Goal: Task Accomplishment & Management: Use online tool/utility

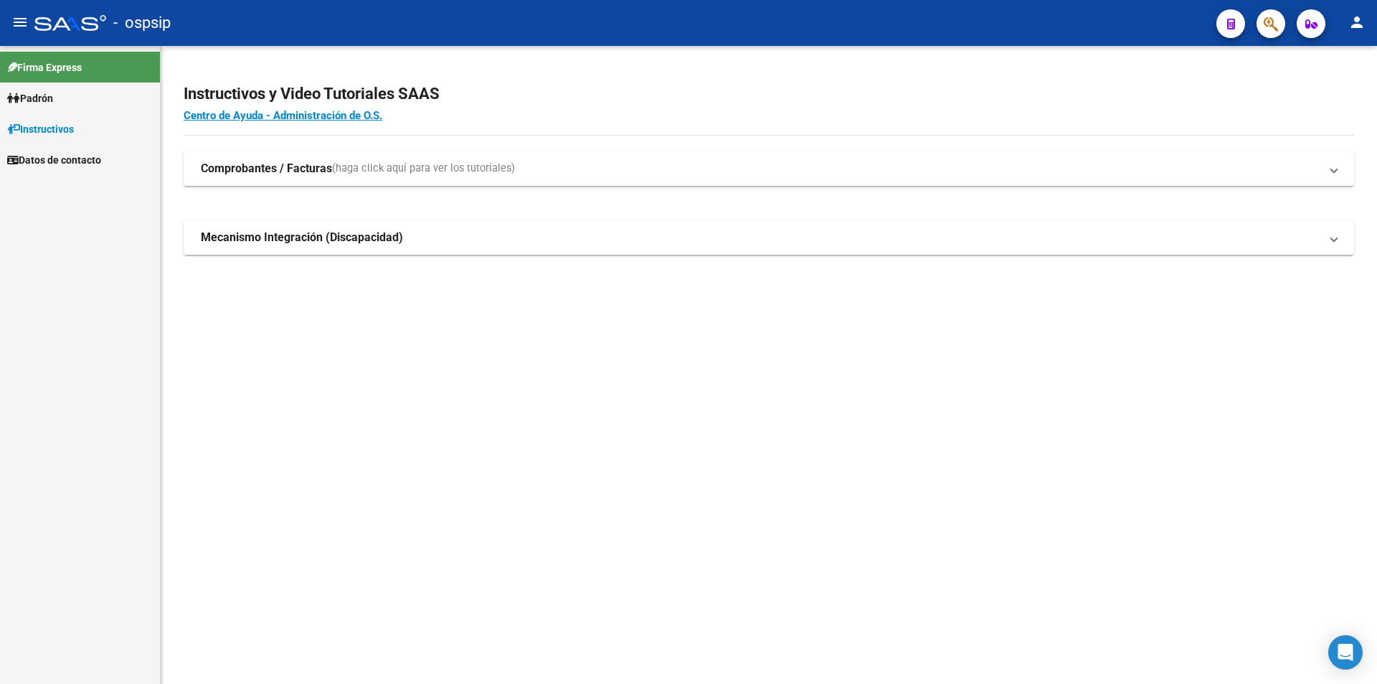
click at [53, 93] on span "Padrón" at bounding box center [30, 98] width 46 height 16
click at [1354, 23] on mat-icon "person" at bounding box center [1357, 22] width 17 height 17
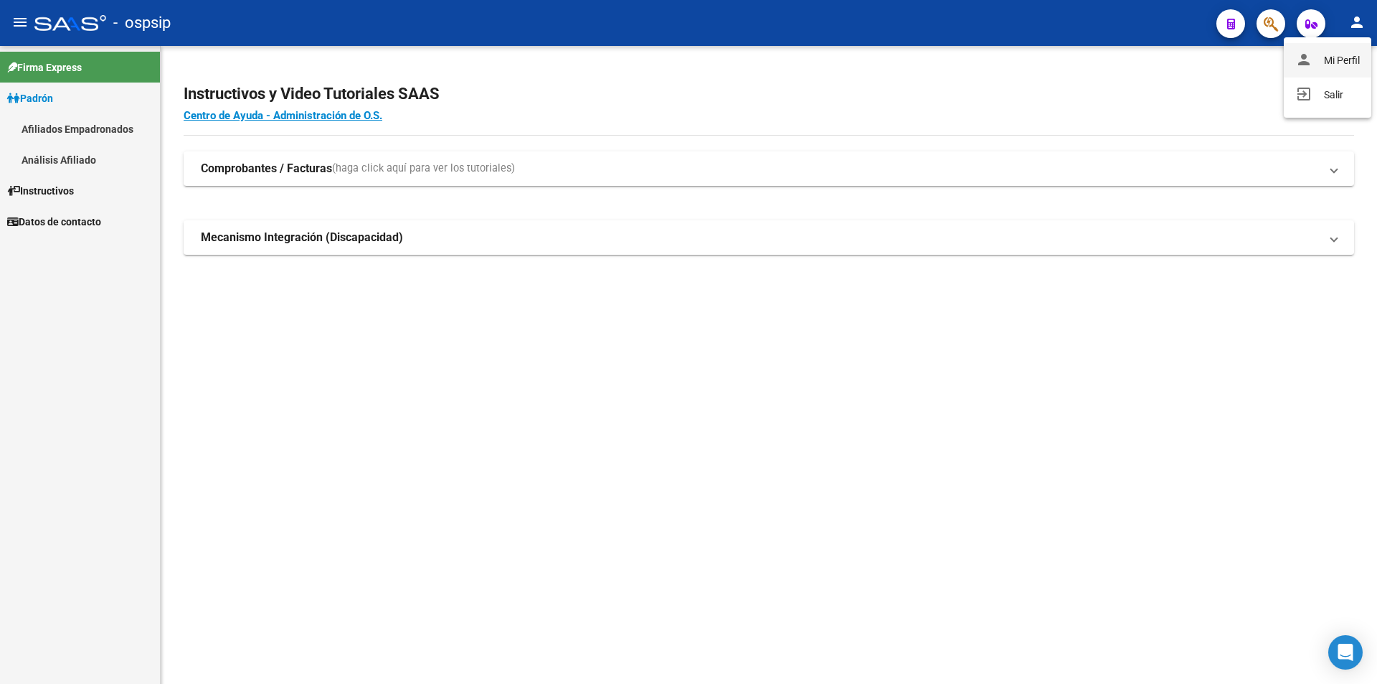
click at [1352, 56] on button "person Mi Perfil" at bounding box center [1328, 60] width 88 height 34
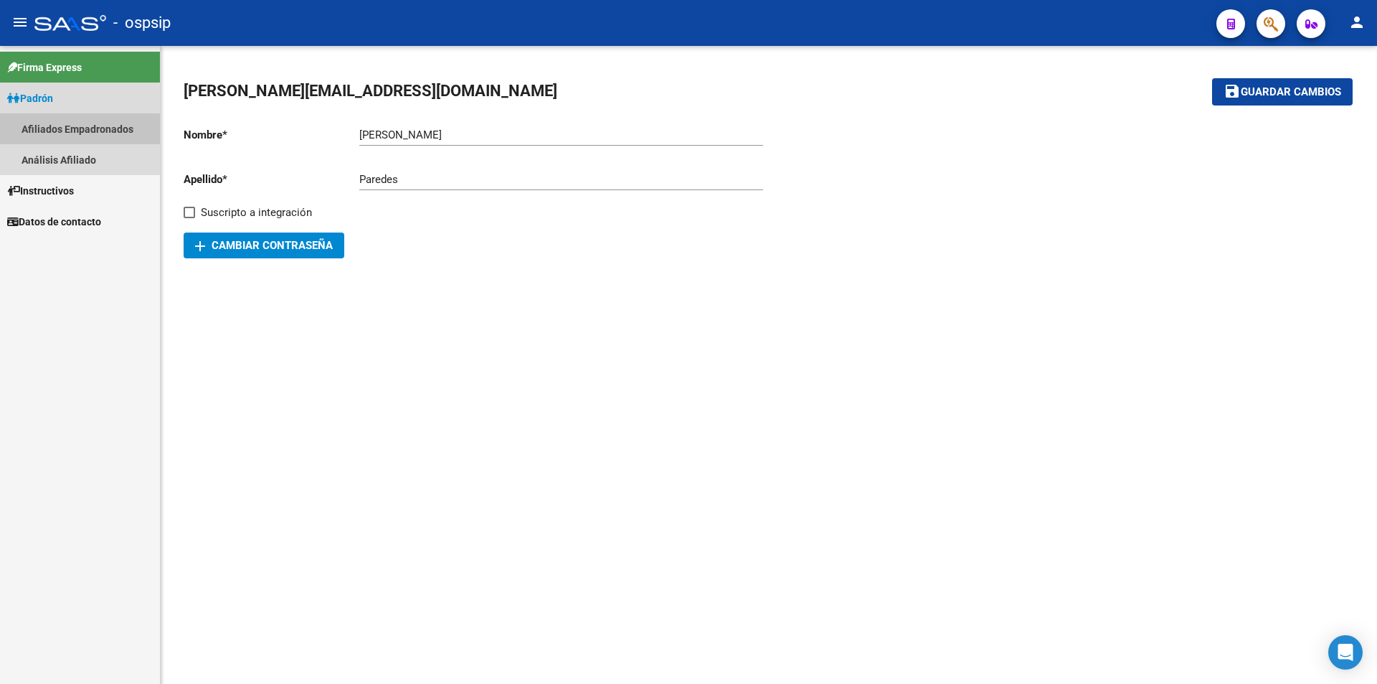
click at [65, 123] on link "Afiliados Empadronados" at bounding box center [80, 128] width 160 height 31
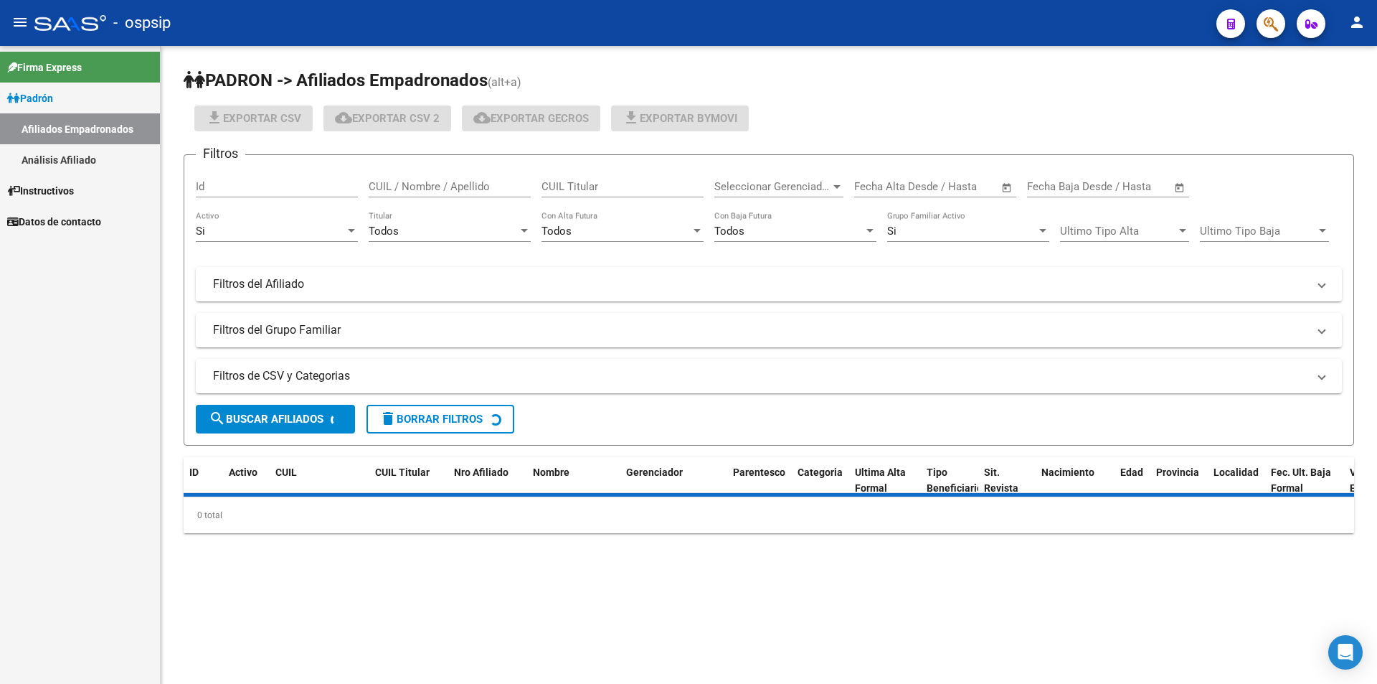
click at [45, 94] on span "Padrón" at bounding box center [30, 98] width 46 height 16
click at [47, 95] on span "Padrón" at bounding box center [30, 98] width 46 height 16
click at [72, 159] on link "Análisis Afiliado" at bounding box center [80, 159] width 160 height 31
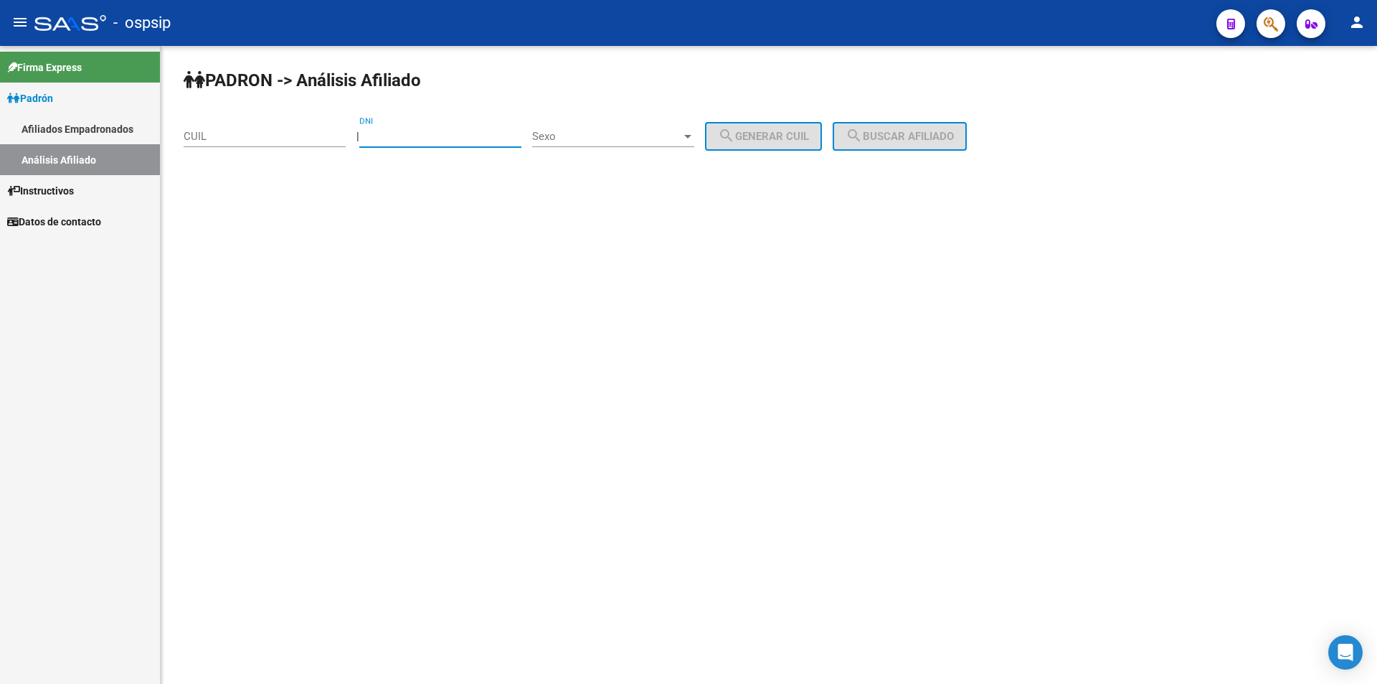
click at [420, 133] on input "DNI" at bounding box center [440, 136] width 162 height 13
paste input "38979570"
type input "38979570"
click at [616, 138] on span "Sexo" at bounding box center [606, 136] width 149 height 13
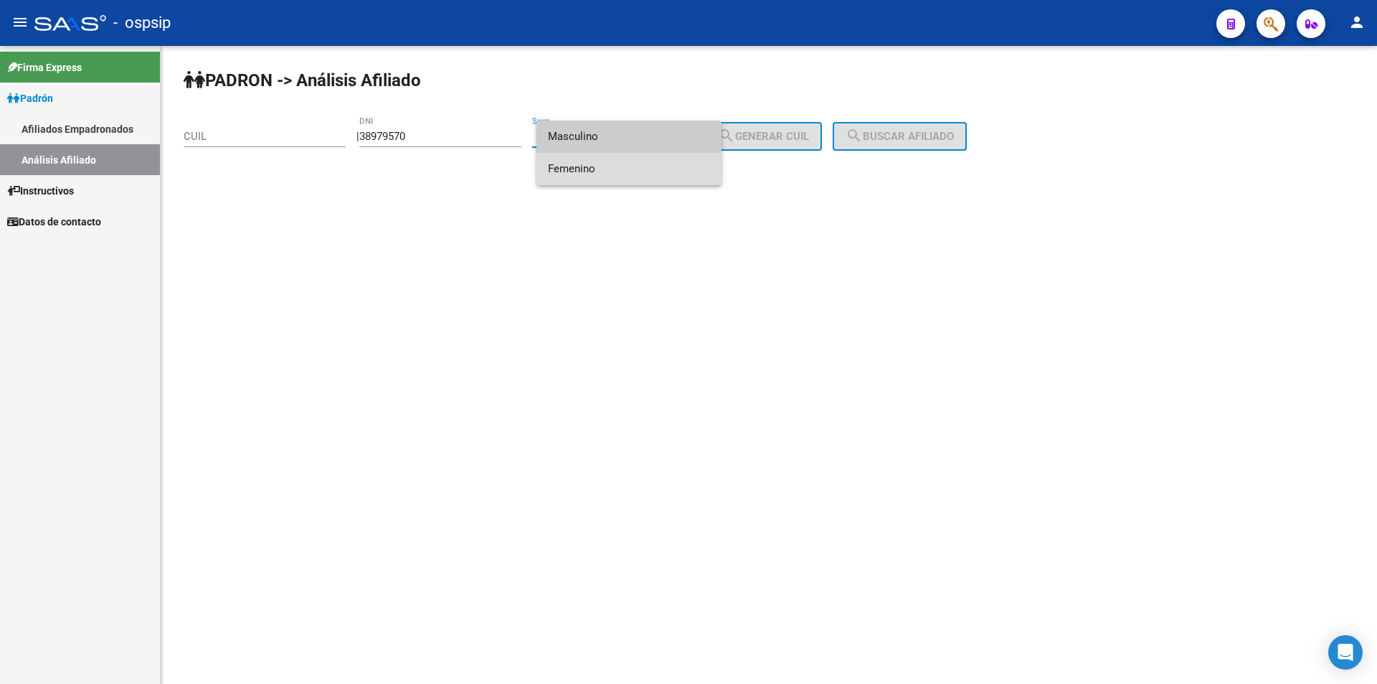
drag, startPoint x: 618, startPoint y: 167, endPoint x: 567, endPoint y: 161, distance: 51.3
click at [618, 168] on span "Femenino" at bounding box center [629, 169] width 162 height 32
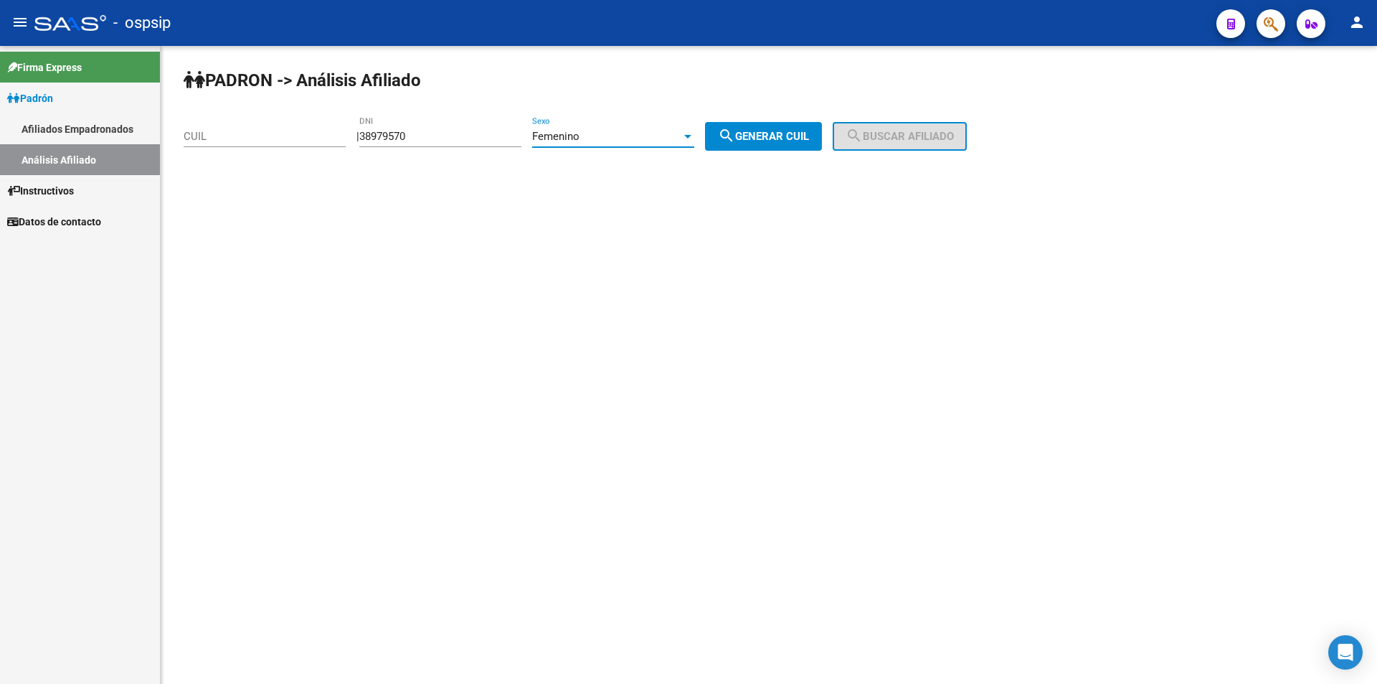
click at [302, 128] on div "CUIL" at bounding box center [265, 131] width 162 height 31
click at [808, 125] on button "search Generar CUIL" at bounding box center [763, 136] width 117 height 29
type input "23-38979570-4"
click at [908, 133] on span "search Buscar afiliado" at bounding box center [900, 136] width 108 height 13
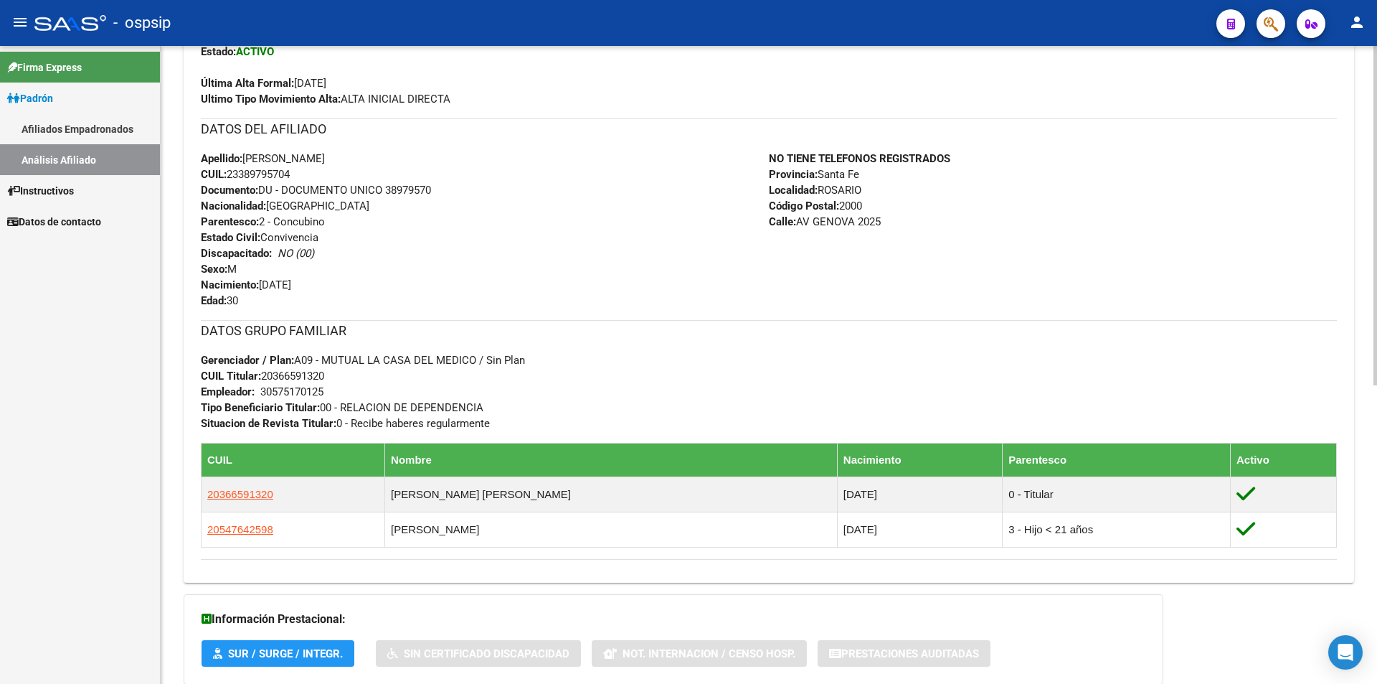
scroll to position [359, 0]
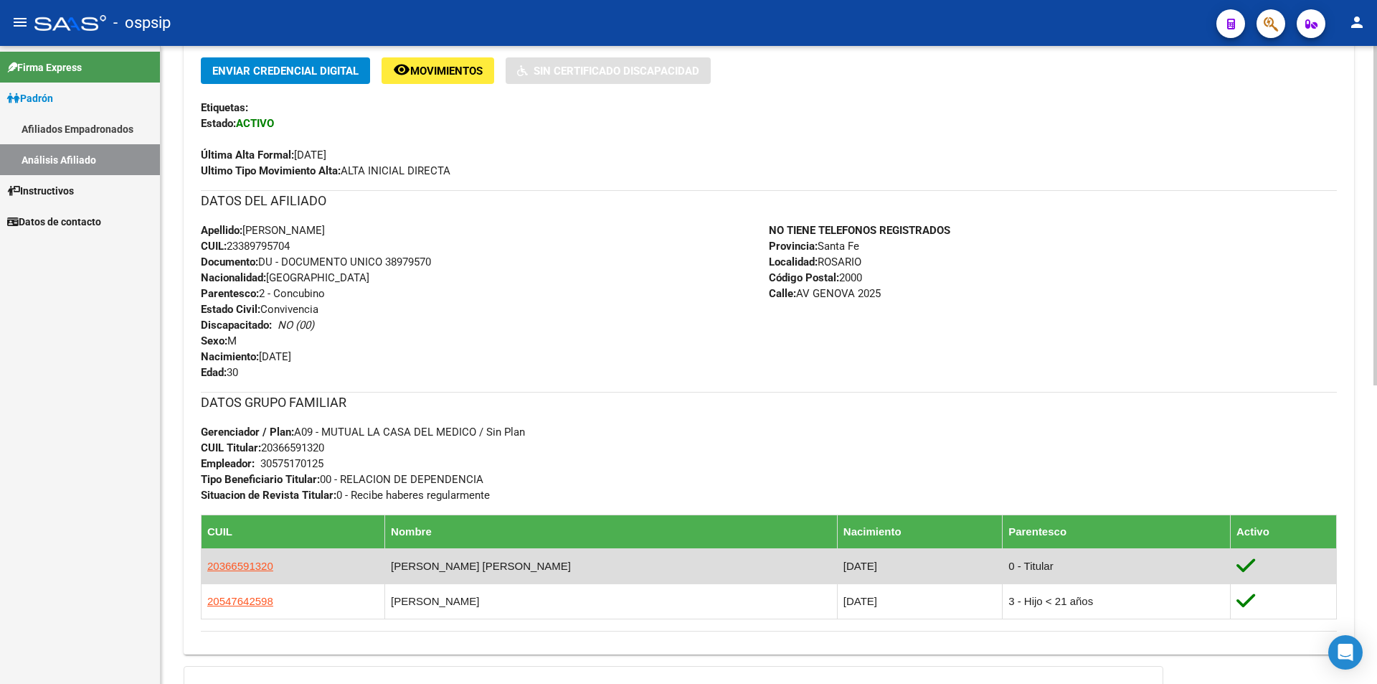
drag, startPoint x: 580, startPoint y: 561, endPoint x: 381, endPoint y: 577, distance: 200.1
click at [385, 577] on td "[PERSON_NAME] [PERSON_NAME]" at bounding box center [611, 565] width 453 height 35
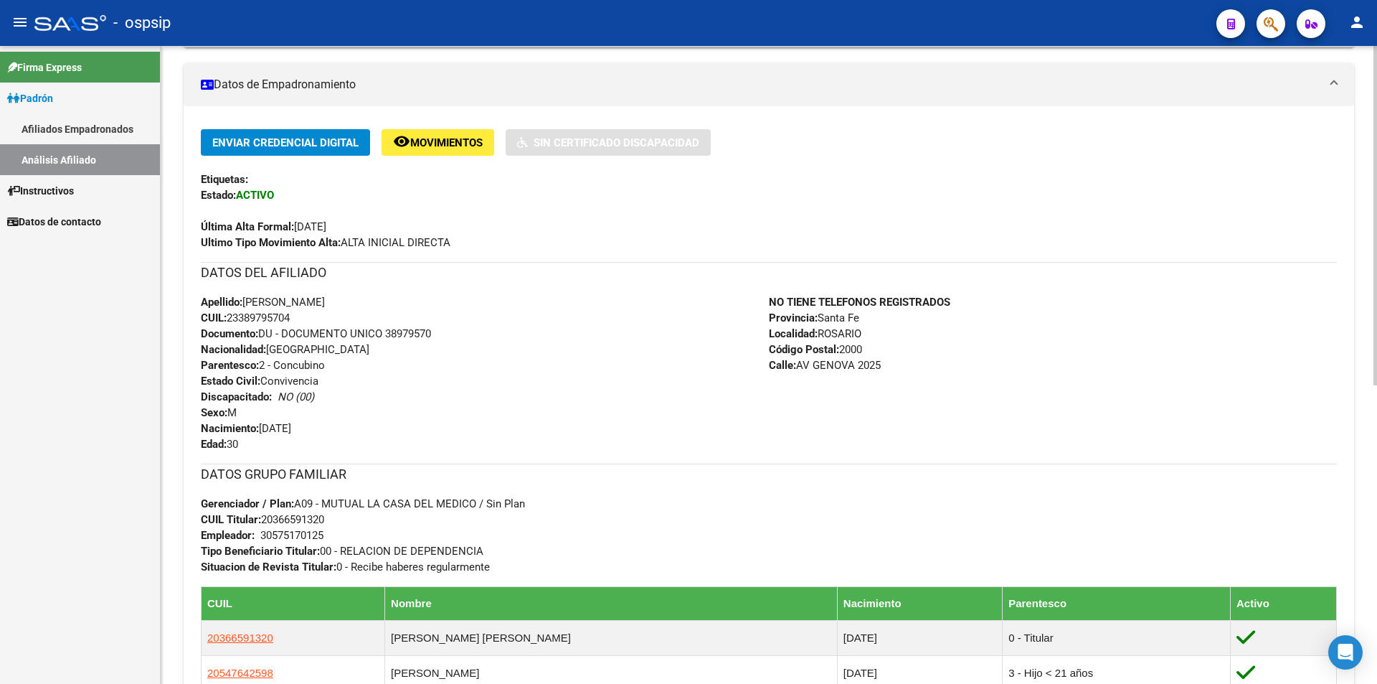
scroll to position [562, 0]
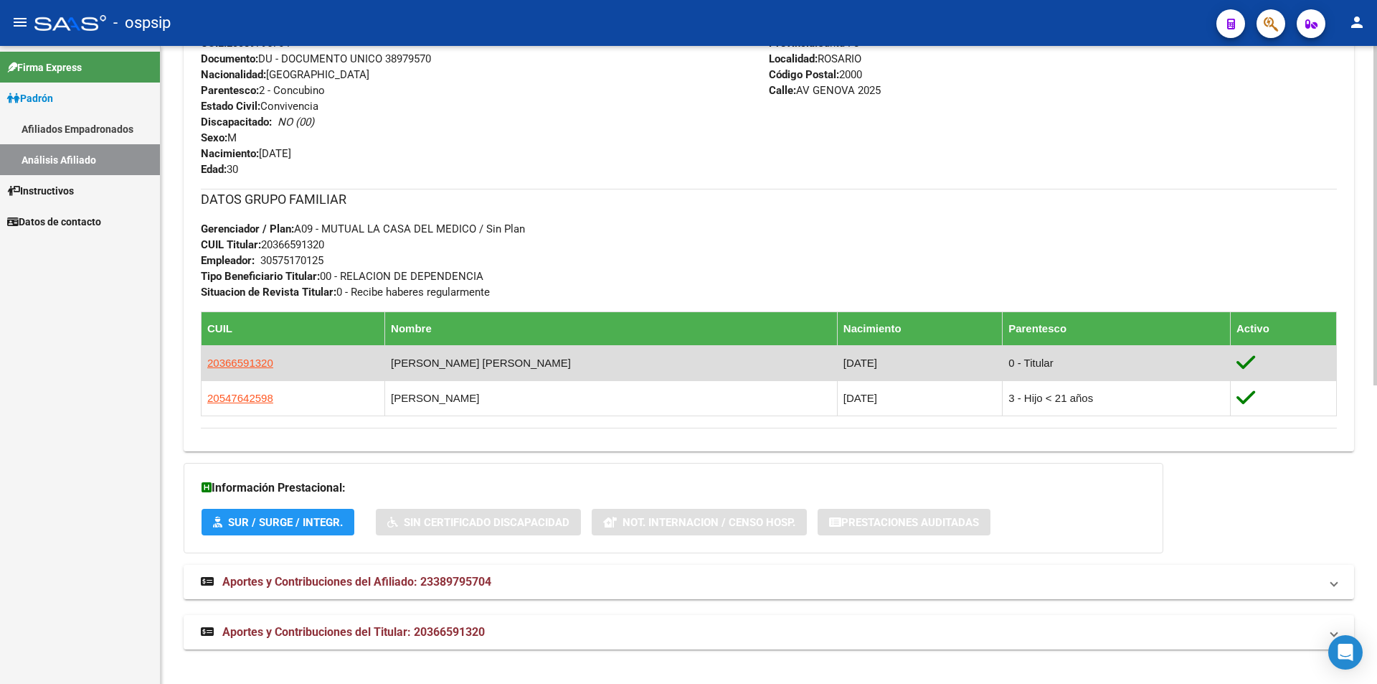
click at [473, 361] on td "[PERSON_NAME] [PERSON_NAME]" at bounding box center [611, 362] width 453 height 35
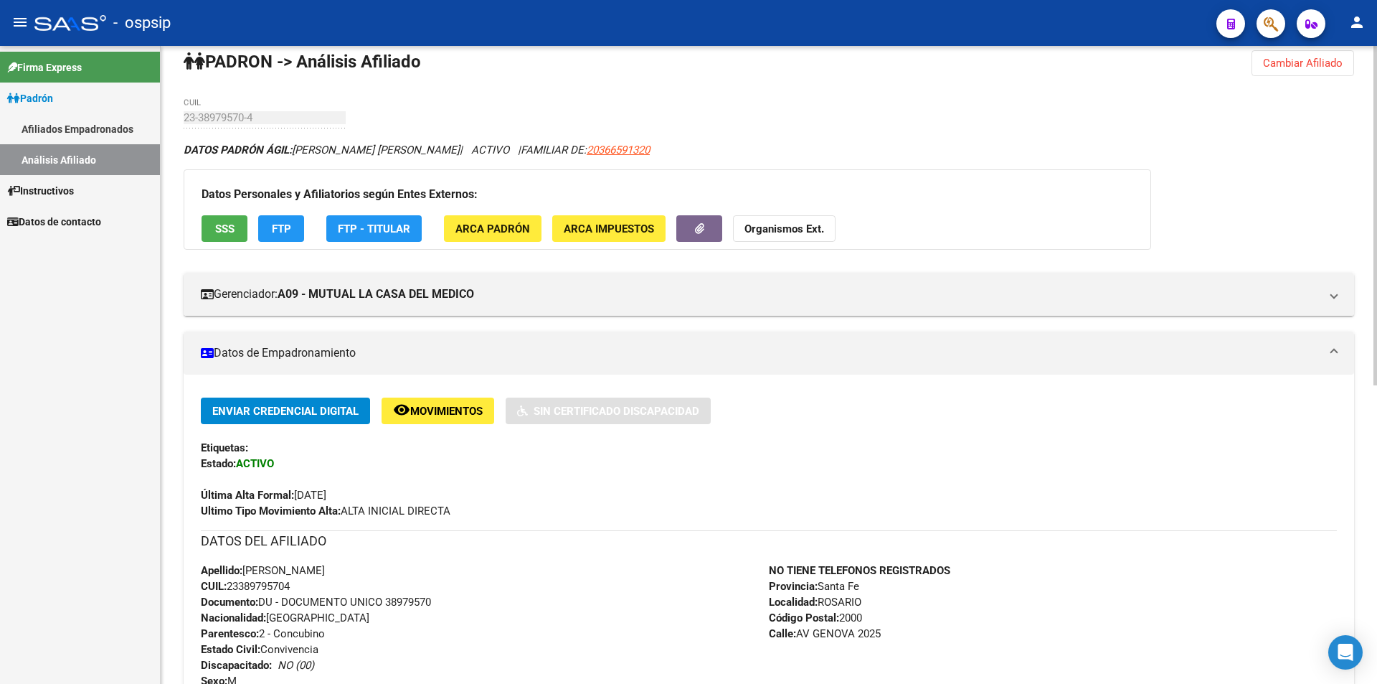
scroll to position [0, 0]
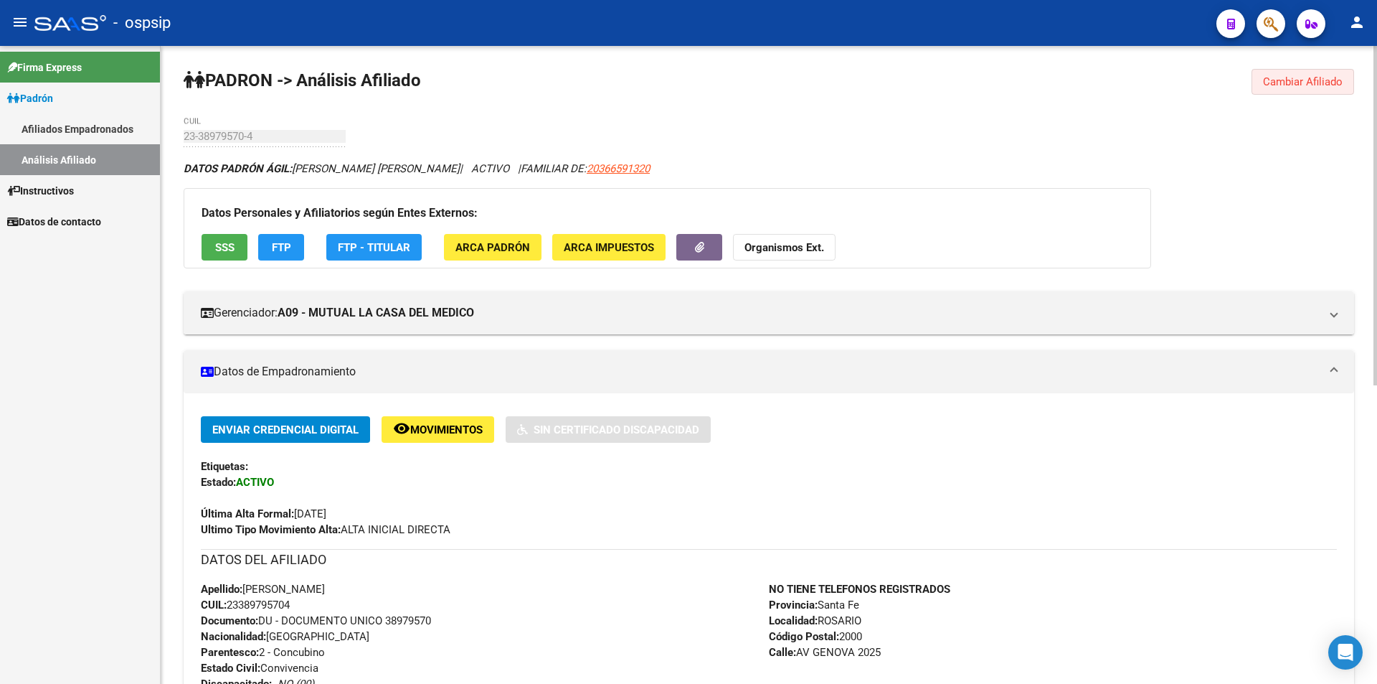
click at [1309, 85] on span "Cambiar Afiliado" at bounding box center [1303, 81] width 80 height 13
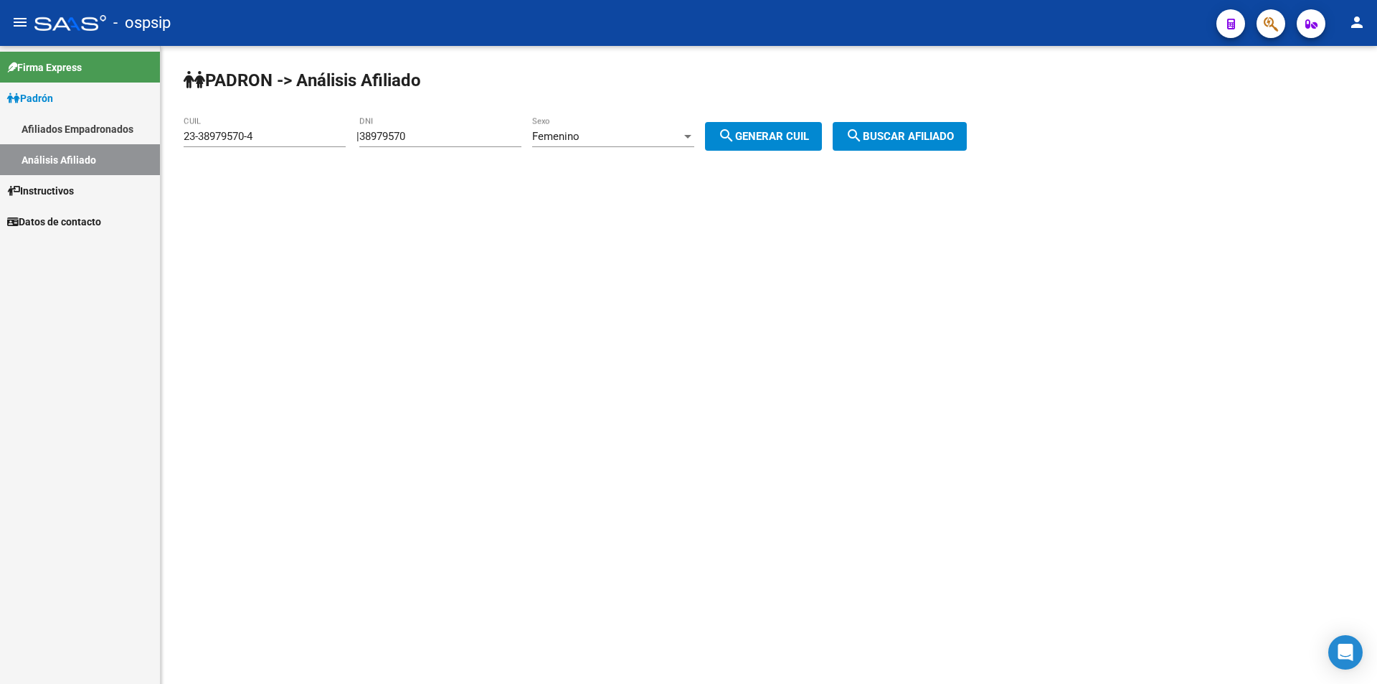
click at [429, 131] on input "38979570" at bounding box center [440, 136] width 162 height 13
paste input "44286910"
click at [501, 137] on input "3897957044286910" at bounding box center [440, 136] width 162 height 13
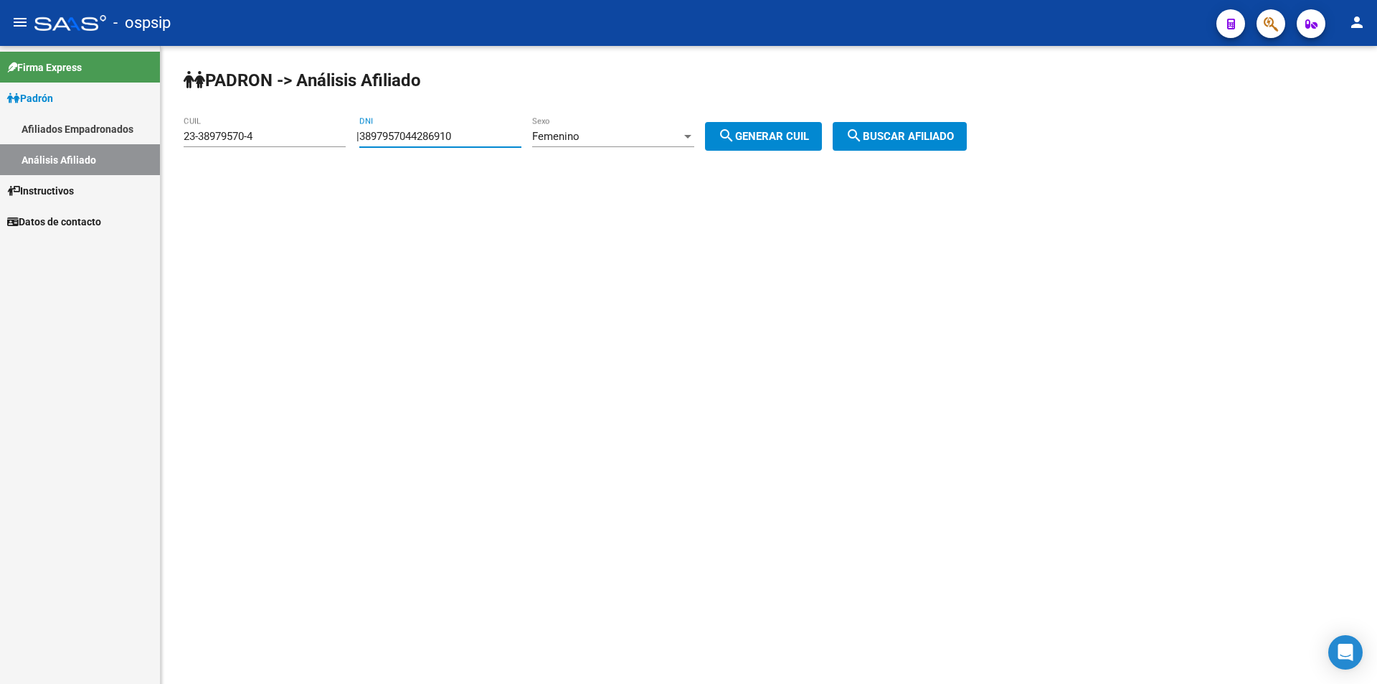
click at [501, 137] on input "3897957044286910" at bounding box center [440, 136] width 162 height 13
paste input "number"
type input "44286910"
click at [633, 132] on div "Femenino" at bounding box center [606, 136] width 149 height 13
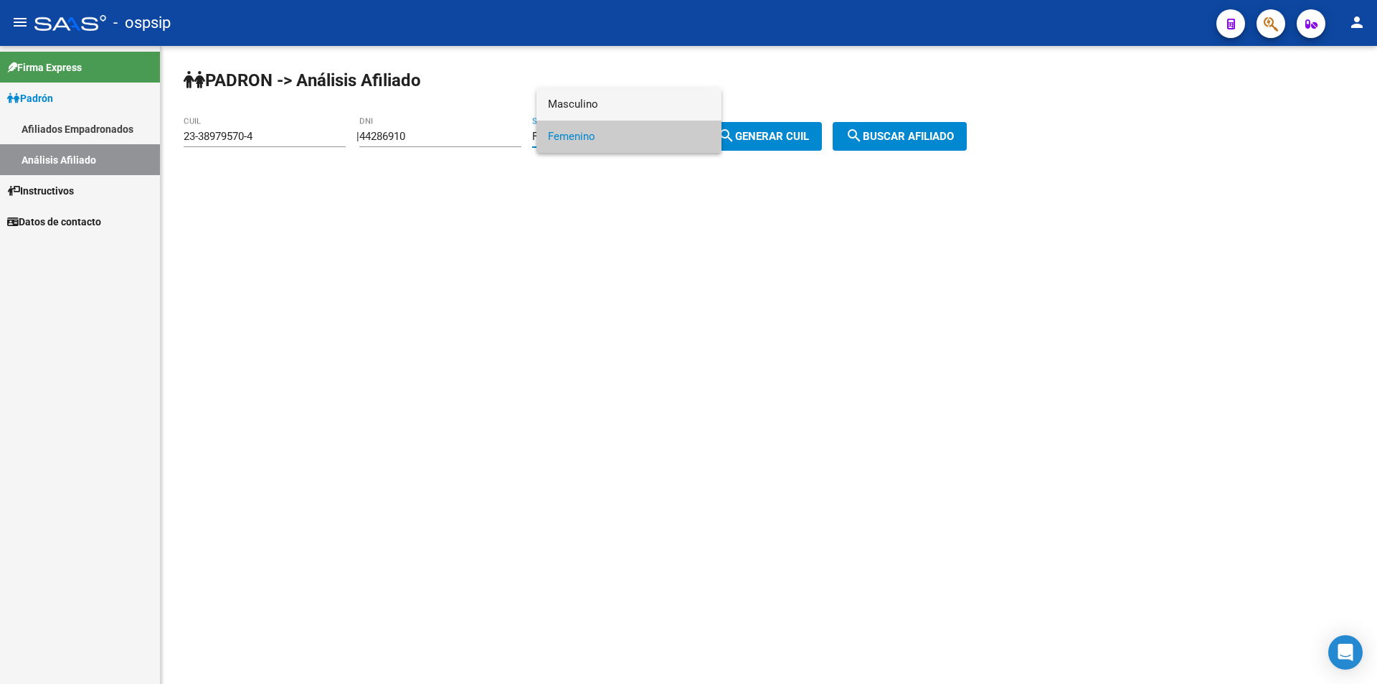
click at [643, 100] on span "Masculino" at bounding box center [629, 104] width 162 height 32
click at [788, 143] on button "search Generar CUIL" at bounding box center [763, 136] width 117 height 29
type input "20-44286910-4"
click at [907, 137] on span "search Buscar afiliado" at bounding box center [900, 136] width 108 height 13
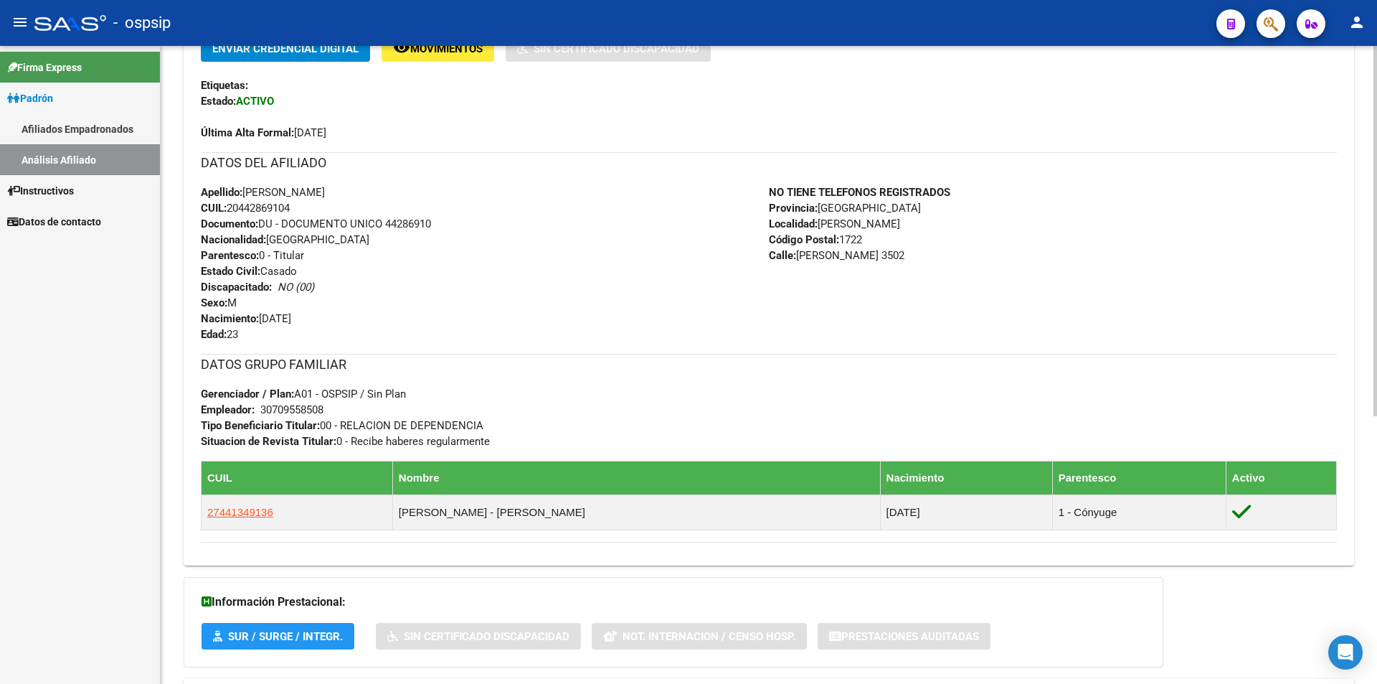
scroll to position [245, 0]
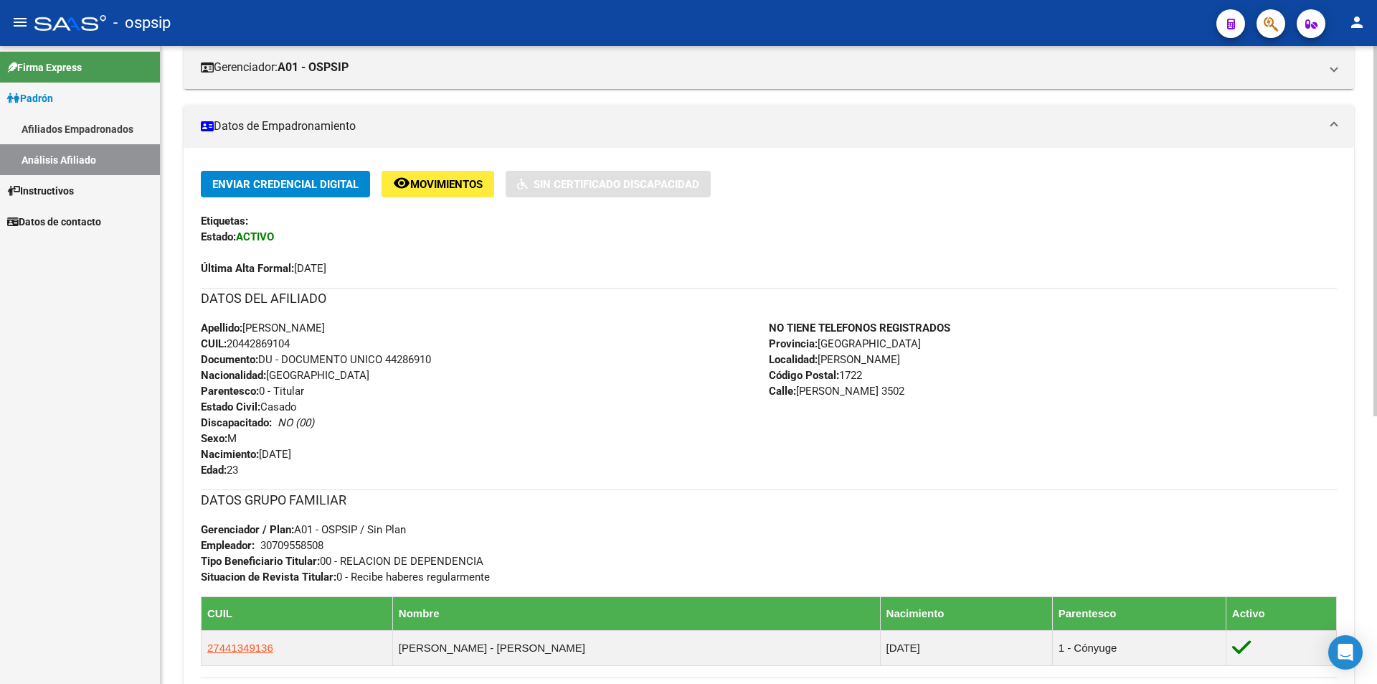
click at [298, 326] on span "Apellido: [PERSON_NAME]" at bounding box center [263, 327] width 124 height 13
click at [392, 326] on div "Apellido: [PERSON_NAME] CUIL: 20442869104 Documento: DU - DOCUMENTO UNICO 44286…" at bounding box center [485, 399] width 568 height 158
click at [275, 331] on span "Apellido: [PERSON_NAME]" at bounding box center [263, 327] width 124 height 13
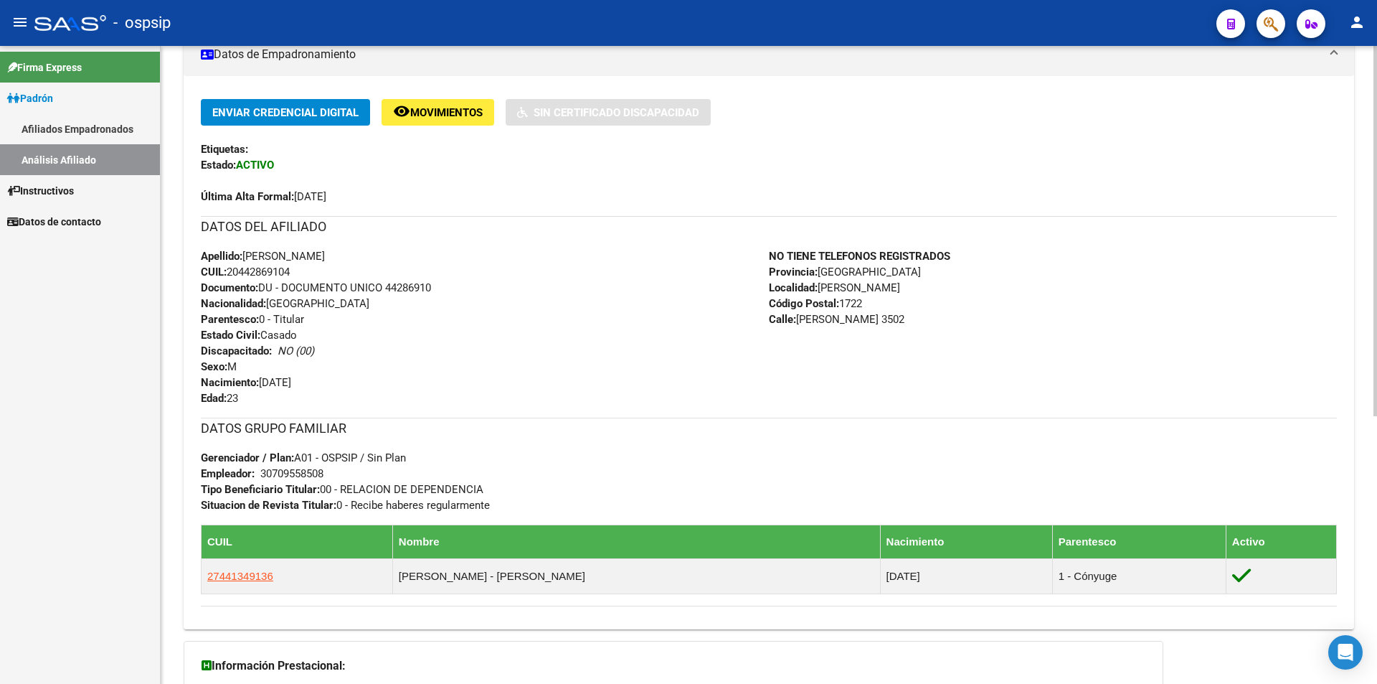
click at [1026, 671] on h3 "Información Prestacional:" at bounding box center [674, 666] width 944 height 20
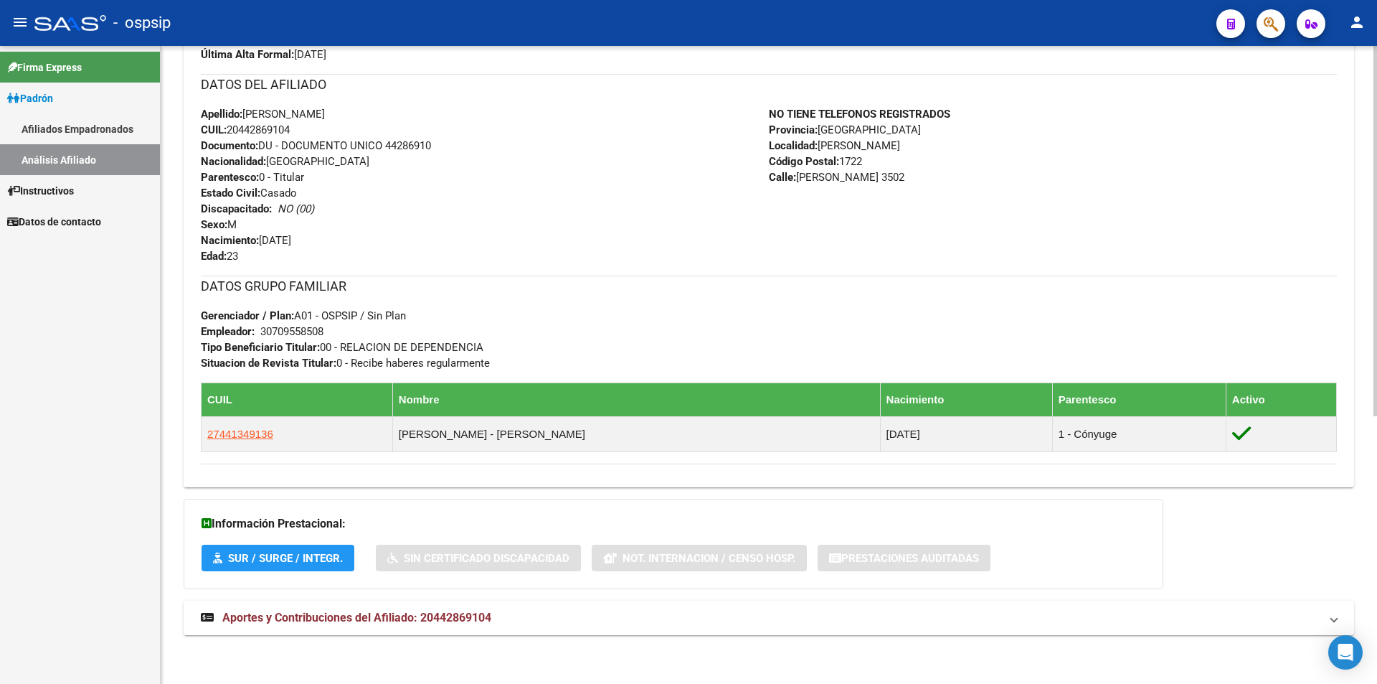
scroll to position [461, 0]
